Goal: Check status

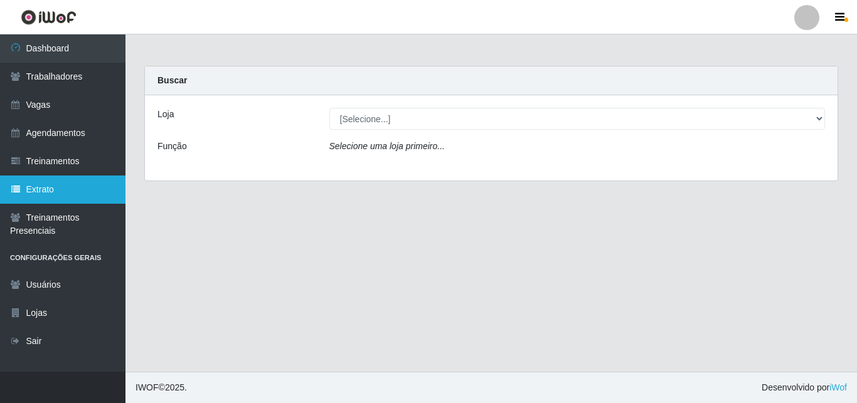
click at [56, 190] on link "Extrato" at bounding box center [62, 190] width 125 height 28
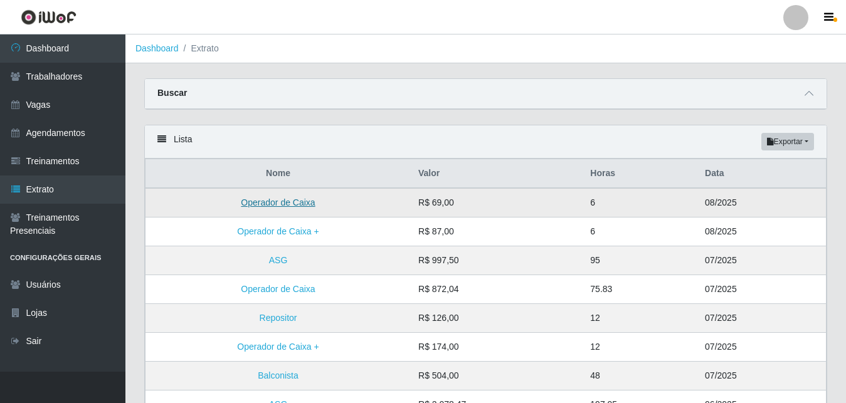
click at [292, 200] on link "Operador de Caixa" at bounding box center [278, 203] width 74 height 10
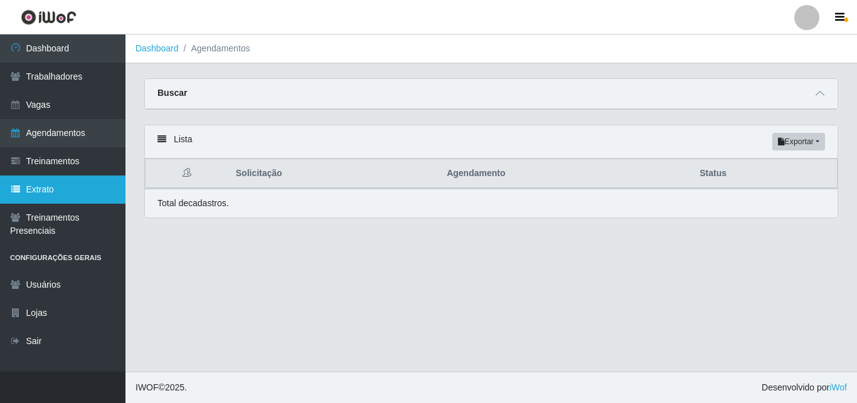
click at [49, 185] on link "Extrato" at bounding box center [62, 190] width 125 height 28
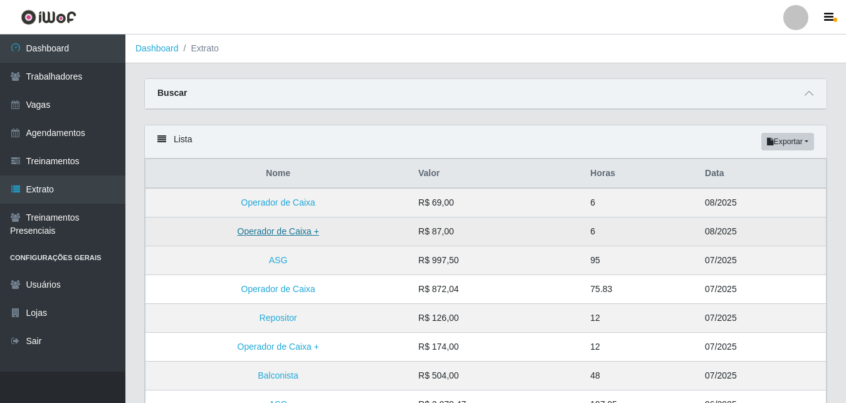
click at [275, 237] on link "Operador de Caixa +" at bounding box center [278, 232] width 82 height 10
